Goal: Transaction & Acquisition: Purchase product/service

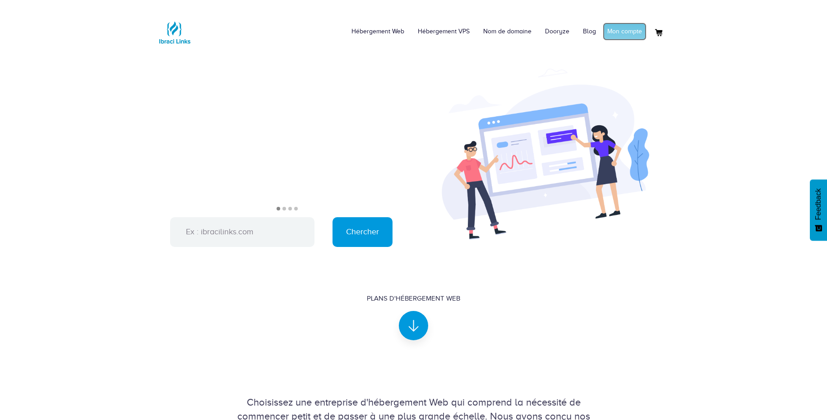
click at [631, 31] on link "Mon compte" at bounding box center [625, 32] width 44 height 18
click at [637, 33] on link "Connexion" at bounding box center [626, 32] width 39 height 18
click at [627, 30] on link "Mon compte" at bounding box center [625, 32] width 44 height 18
click at [633, 35] on link "Connexion" at bounding box center [626, 32] width 39 height 18
click at [621, 37] on link "Mon compte" at bounding box center [625, 32] width 44 height 18
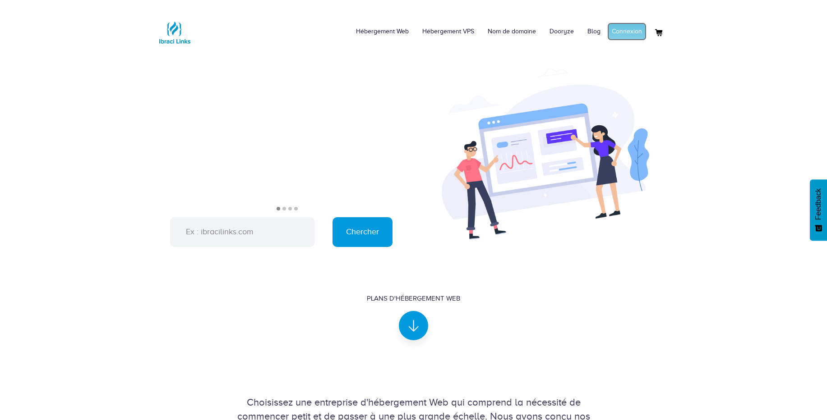
click at [632, 35] on link "Connexion" at bounding box center [626, 32] width 39 height 18
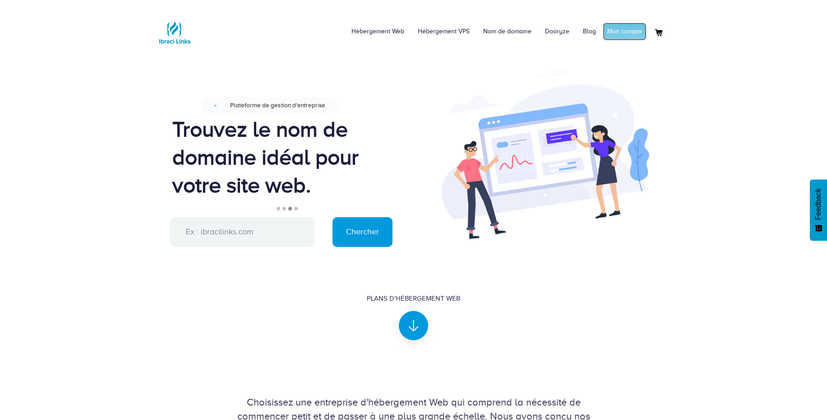
click at [634, 34] on link "Mon compte" at bounding box center [625, 32] width 44 height 18
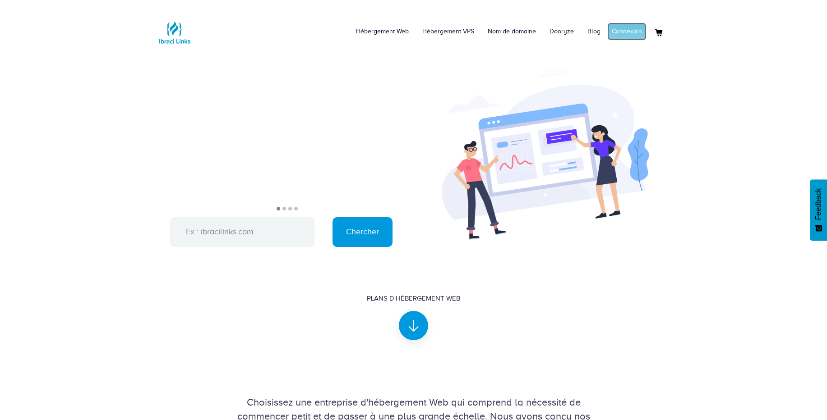
click at [626, 39] on link "Connexion" at bounding box center [626, 32] width 39 height 18
click at [615, 35] on link "Mon compte" at bounding box center [625, 32] width 44 height 18
click at [624, 34] on link "Connexion" at bounding box center [626, 32] width 39 height 18
click at [624, 36] on link "Mon compte" at bounding box center [625, 32] width 44 height 18
click at [638, 30] on link "Connexion" at bounding box center [626, 32] width 39 height 18
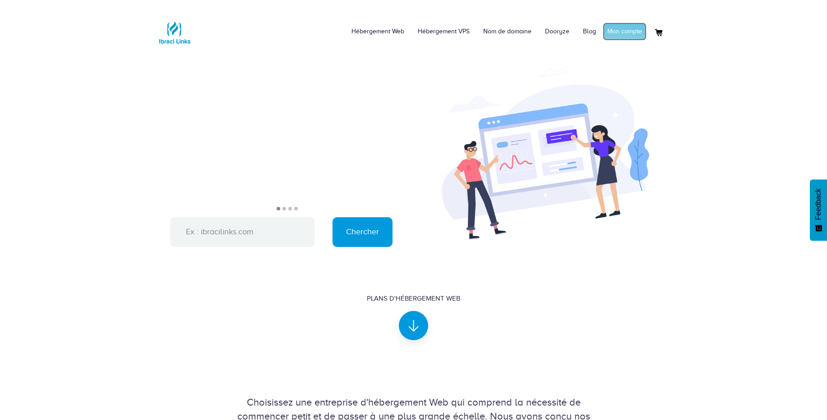
click at [610, 30] on link "Mon compte" at bounding box center [625, 32] width 44 height 18
click at [631, 31] on link "Connexion" at bounding box center [626, 32] width 39 height 18
click at [608, 37] on link "Mon compte" at bounding box center [625, 32] width 44 height 18
click at [629, 34] on link "Connexion" at bounding box center [626, 32] width 39 height 18
click at [623, 31] on link "Mon compte" at bounding box center [625, 32] width 44 height 18
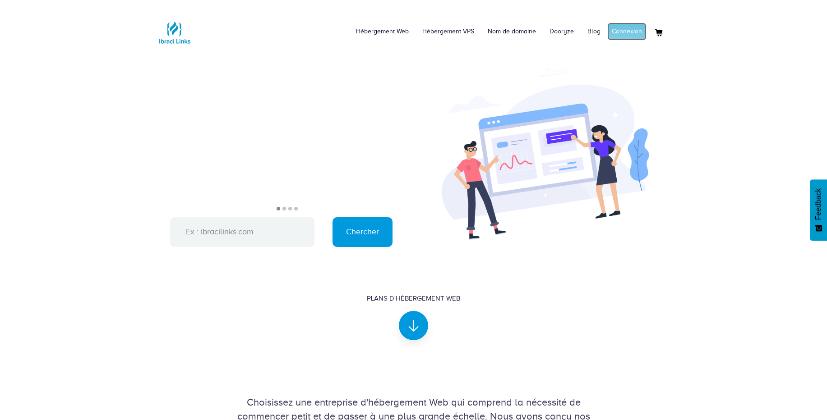
click at [623, 28] on link "Connexion" at bounding box center [626, 32] width 39 height 18
click at [619, 40] on link "Mon compte" at bounding box center [625, 32] width 44 height 18
click at [628, 34] on link "Connexion" at bounding box center [626, 32] width 39 height 18
click at [627, 28] on link "Mon compte" at bounding box center [625, 32] width 44 height 18
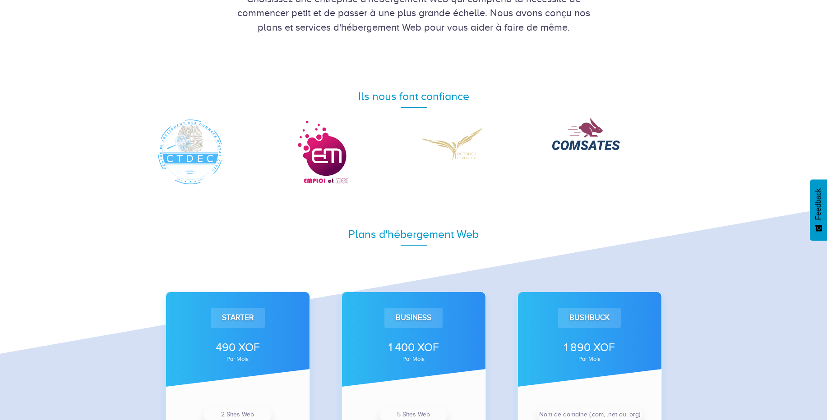
scroll to position [576, 0]
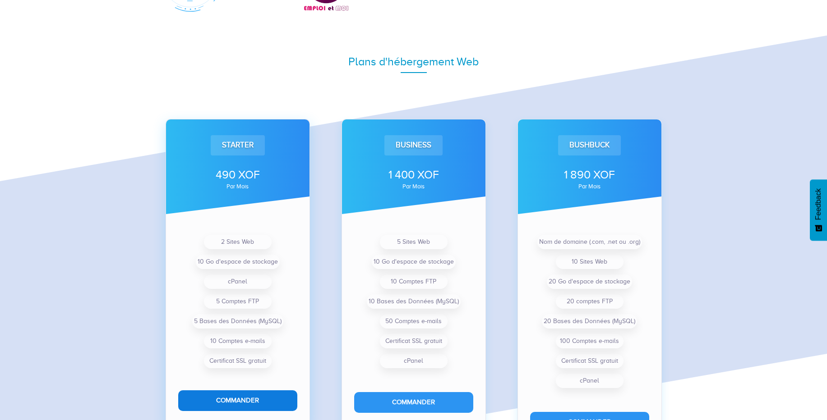
click at [244, 397] on button "Commander" at bounding box center [237, 401] width 119 height 20
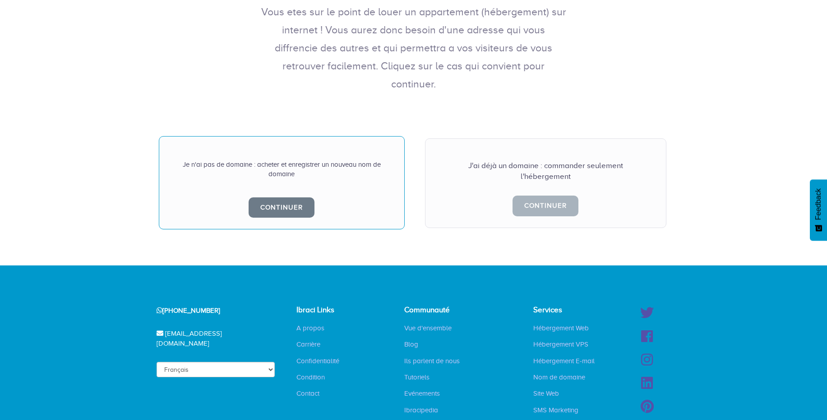
scroll to position [179, 0]
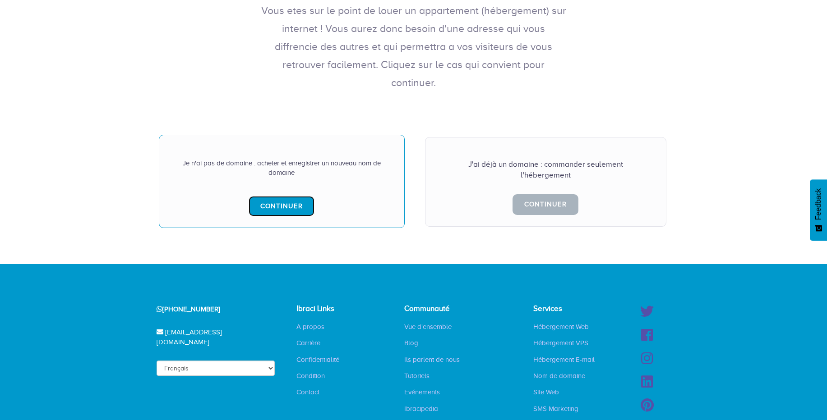
click at [290, 196] on link "Continuer" at bounding box center [282, 206] width 66 height 20
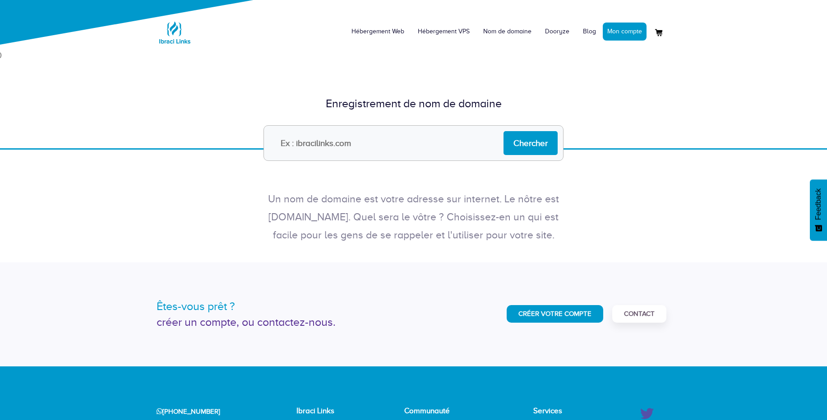
click at [344, 136] on input "text" at bounding box center [413, 143] width 300 height 36
type input "[DOMAIN_NAME]"
click at [529, 136] on input "Chercher" at bounding box center [530, 143] width 54 height 24
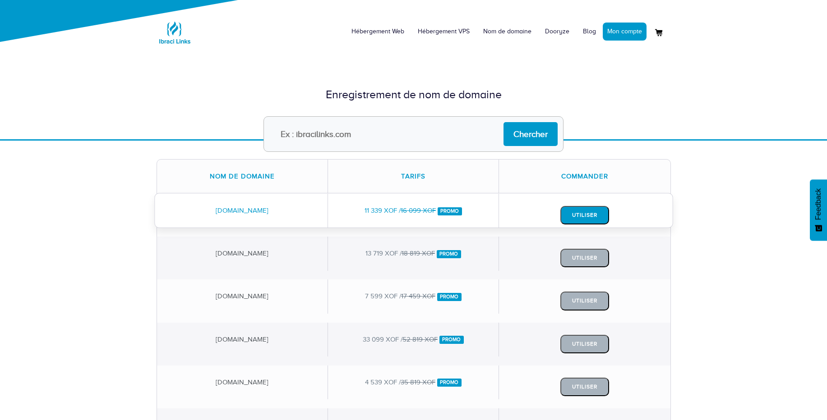
click at [587, 216] on button "Utiliser" at bounding box center [584, 215] width 49 height 18
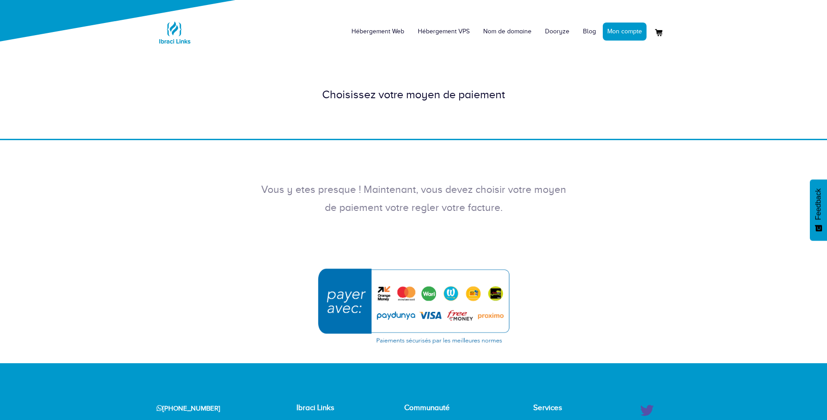
click at [451, 299] on img "submit" at bounding box center [413, 307] width 203 height 88
click at [615, 28] on link "Mon compte" at bounding box center [625, 32] width 44 height 18
